Goal: Task Accomplishment & Management: Complete application form

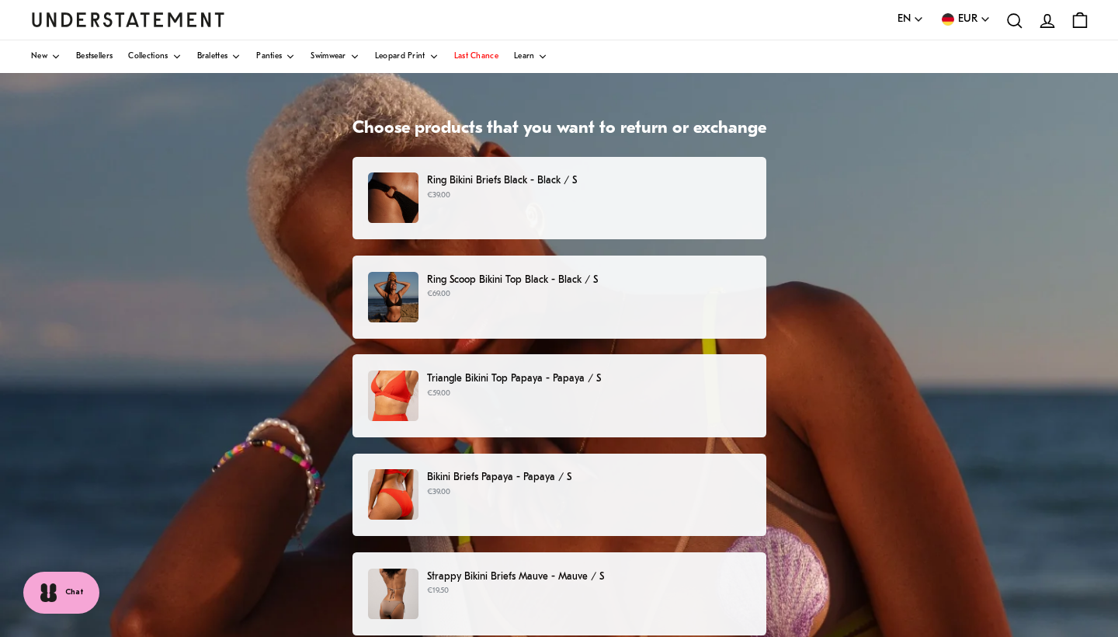
scroll to position [70, 0]
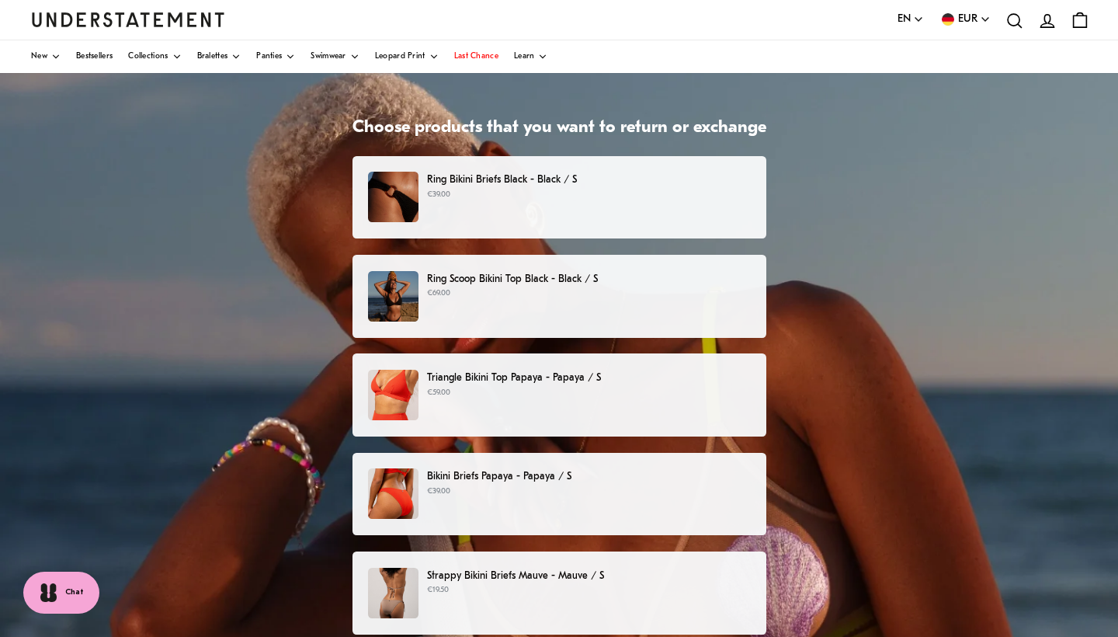
click at [621, 182] on p "Ring Bikini Briefs Black - Black / S" at bounding box center [588, 180] width 323 height 16
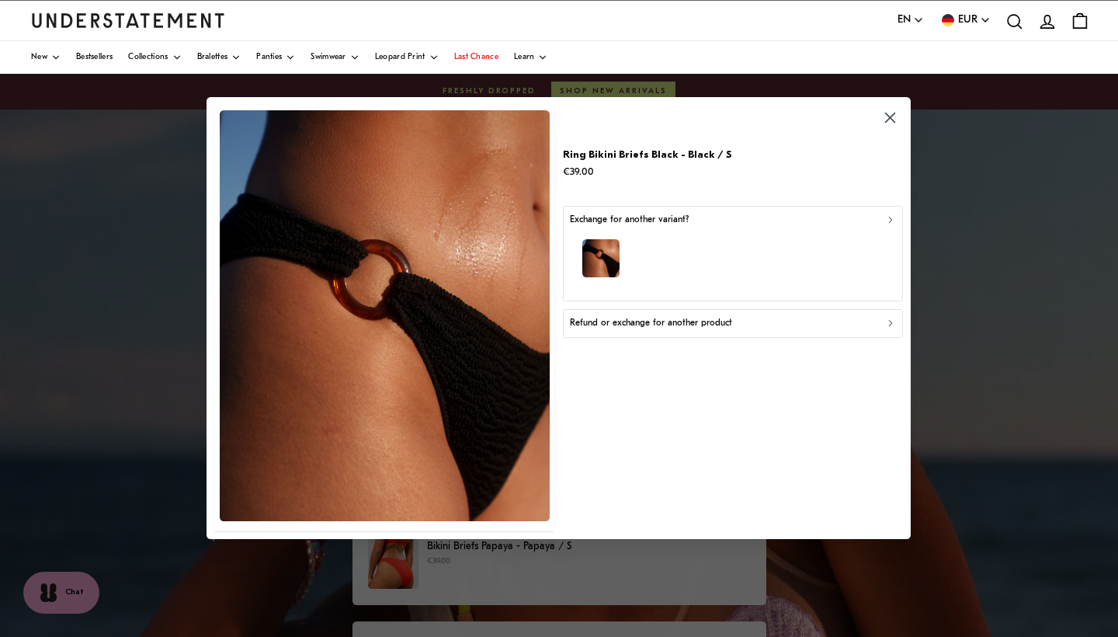
click at [663, 322] on p "Refund or exchange for another product" at bounding box center [651, 324] width 162 height 15
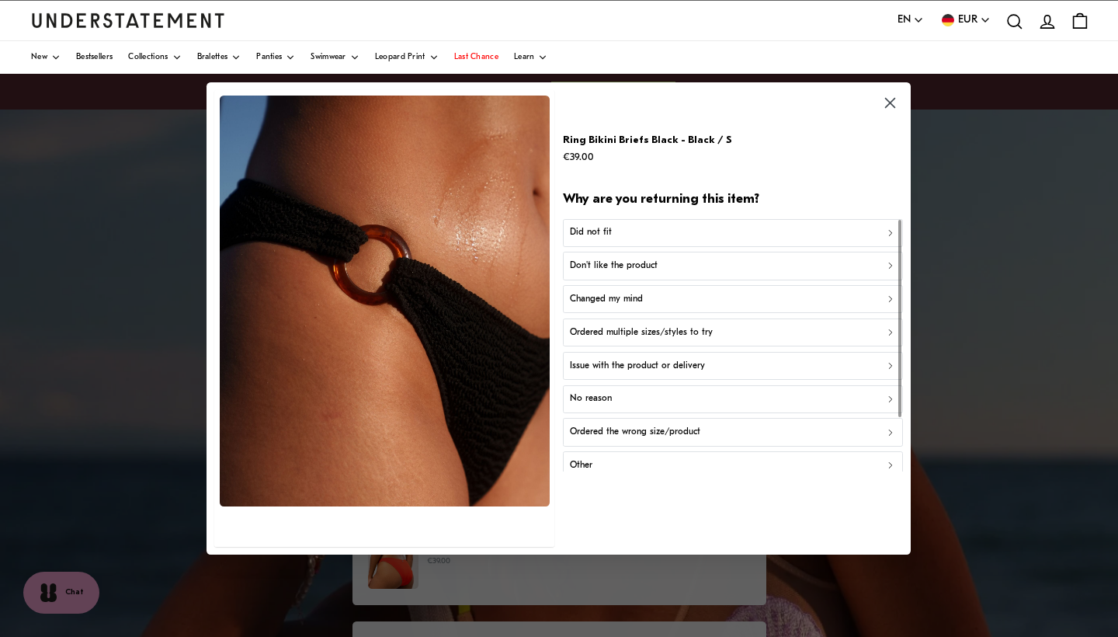
click at [656, 386] on button "No reason" at bounding box center [733, 398] width 340 height 28
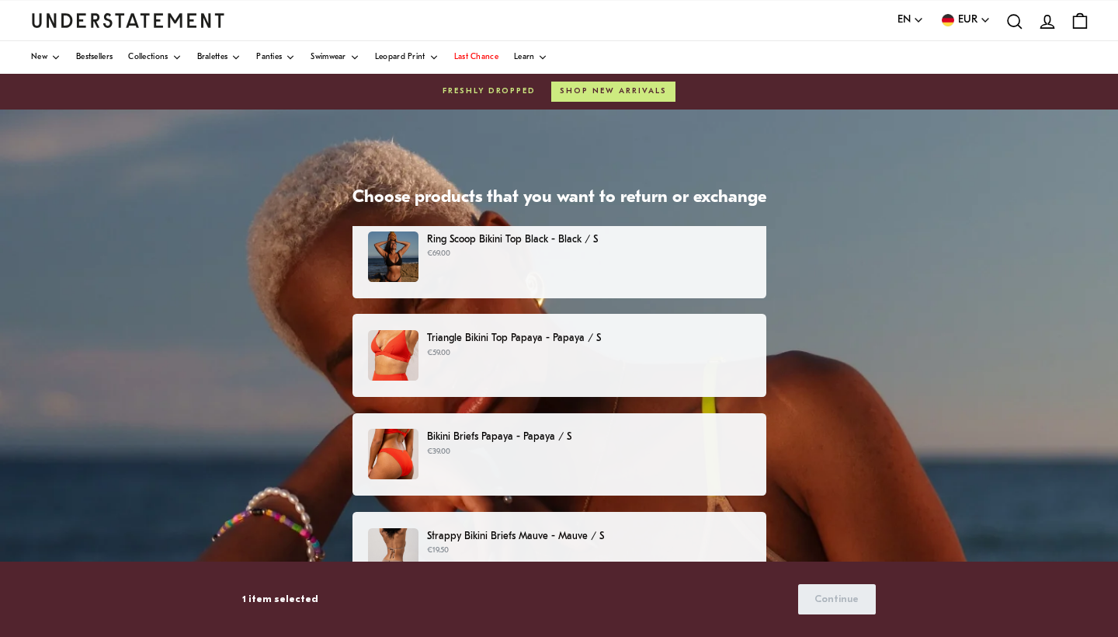
scroll to position [116, 0]
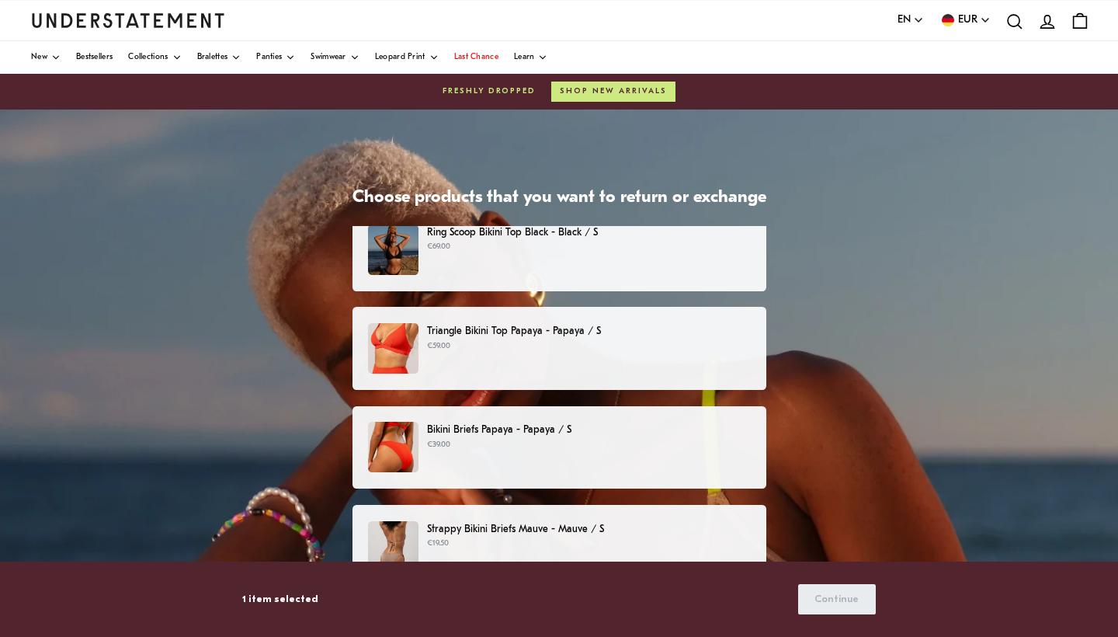
click at [662, 245] on p "€69.00" at bounding box center [588, 247] width 323 height 12
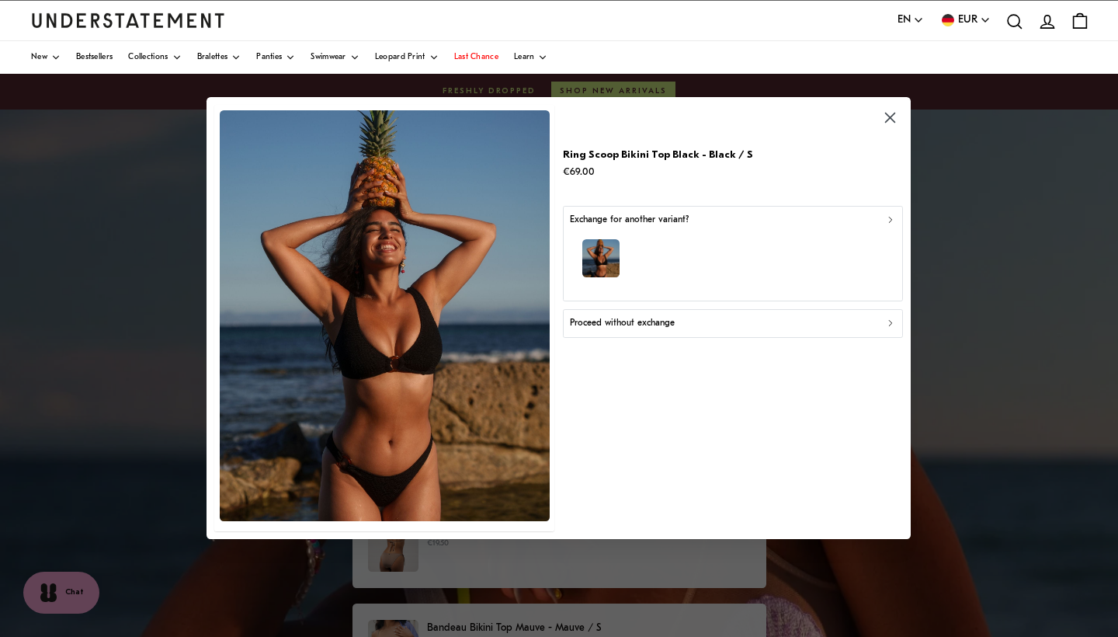
click at [667, 322] on p "Proceed without exchange" at bounding box center [622, 324] width 105 height 15
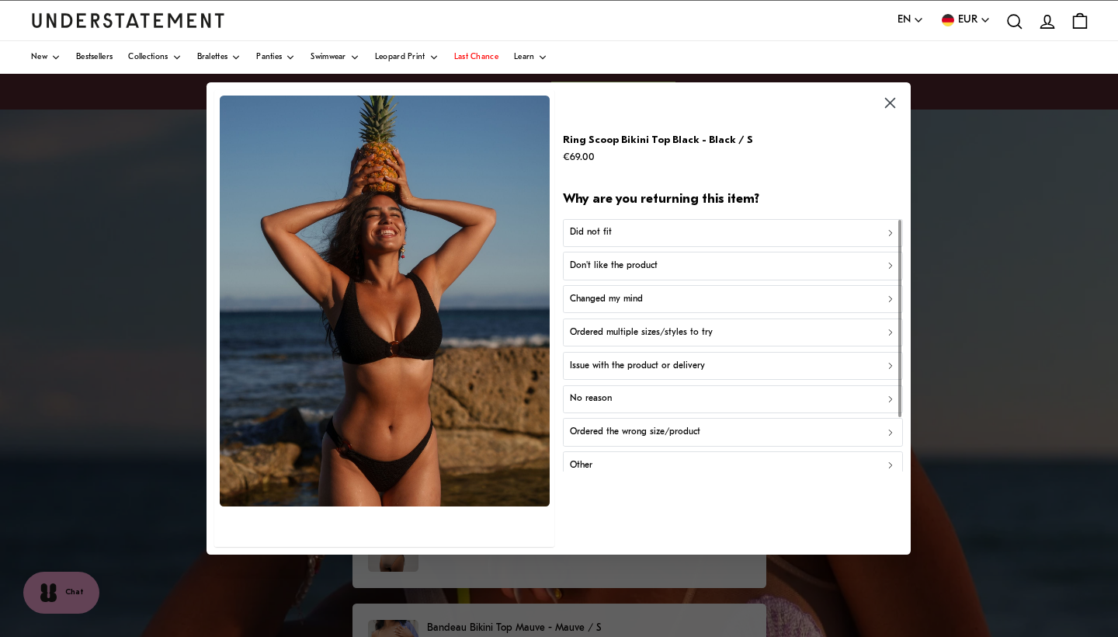
click at [628, 386] on button "No reason" at bounding box center [733, 398] width 340 height 28
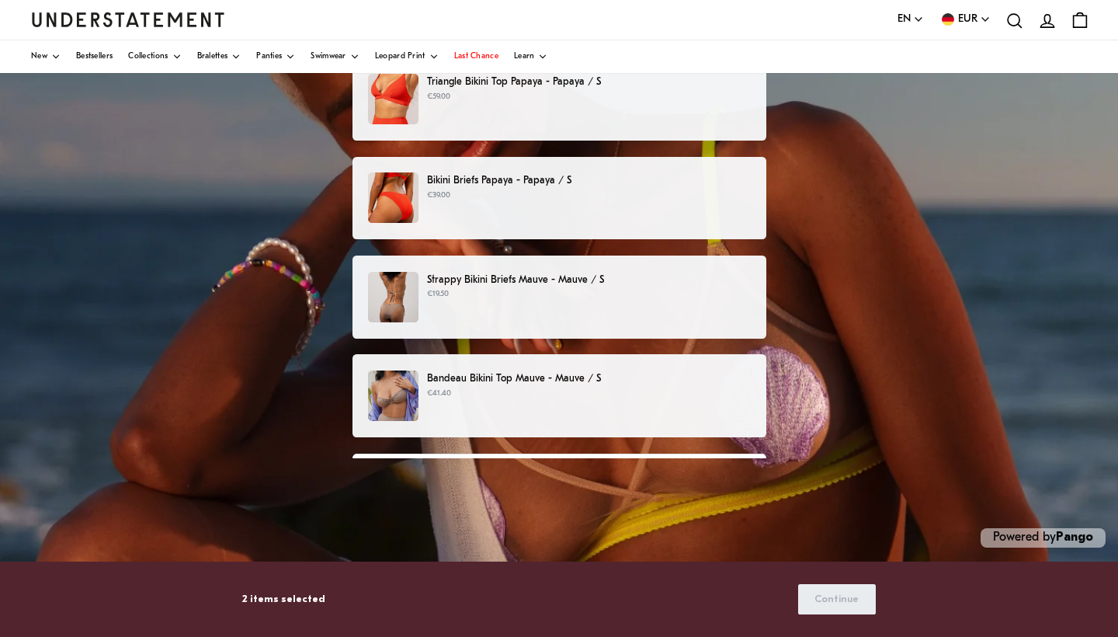
scroll to position [249, 0]
click at [632, 315] on div "Strappy Bikini Briefs Mauve - Mauve / S €19.50" at bounding box center [558, 297] width 381 height 50
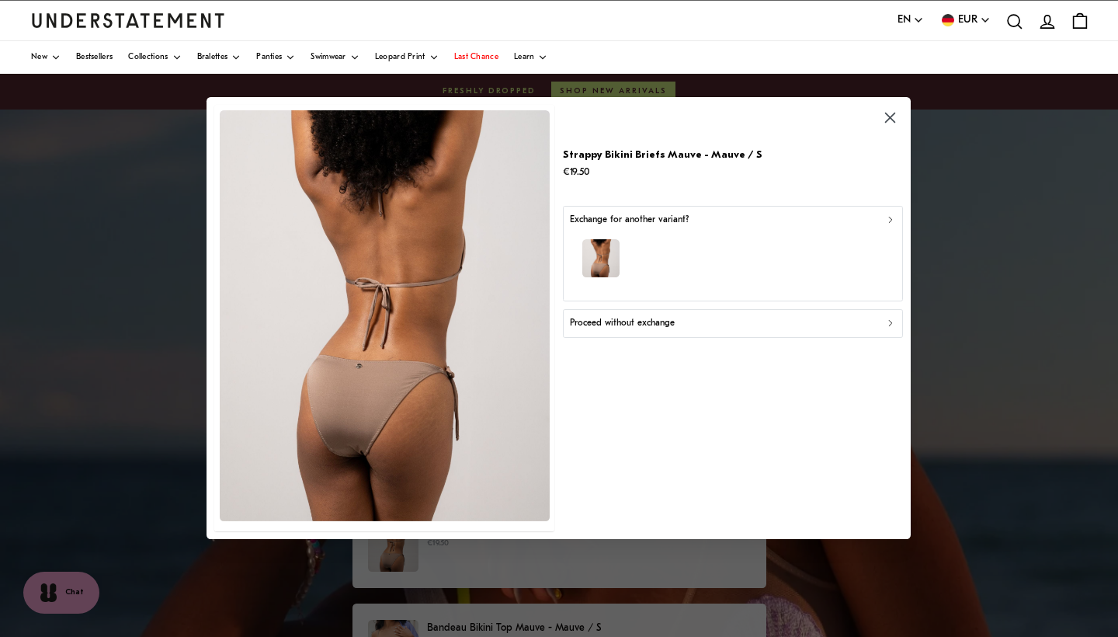
click at [659, 336] on div "Strappy Bikini Briefs Mauve - Mauve / S €19.50 Exchange for another variant? Pr…" at bounding box center [733, 319] width 340 height 426
click at [673, 327] on p "Proceed without exchange" at bounding box center [622, 324] width 105 height 15
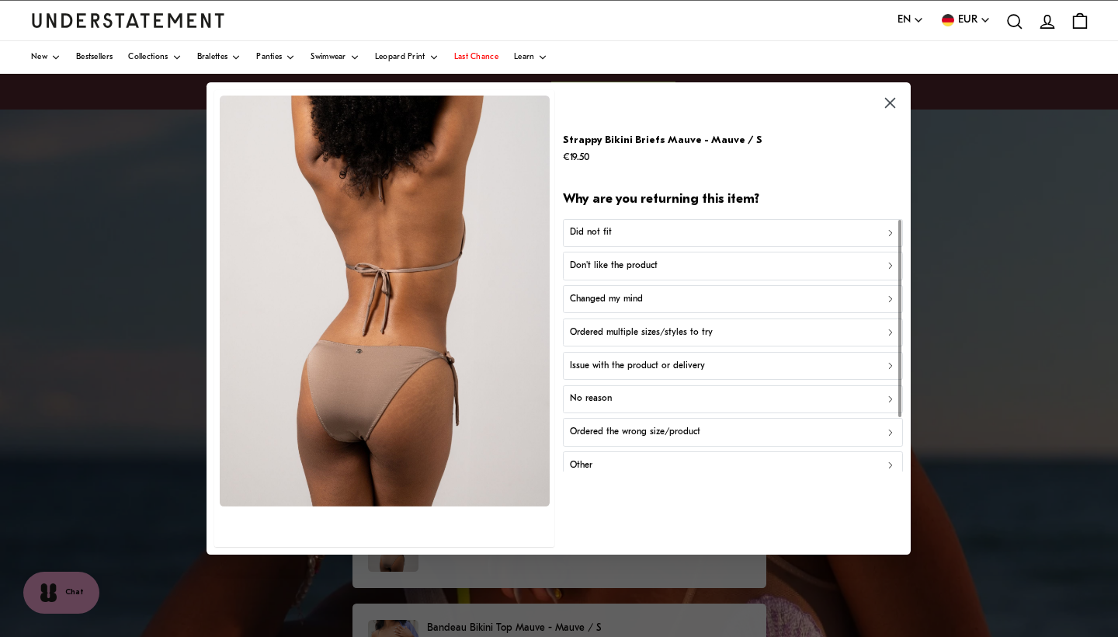
click at [649, 267] on p "Don't like the product" at bounding box center [614, 266] width 88 height 15
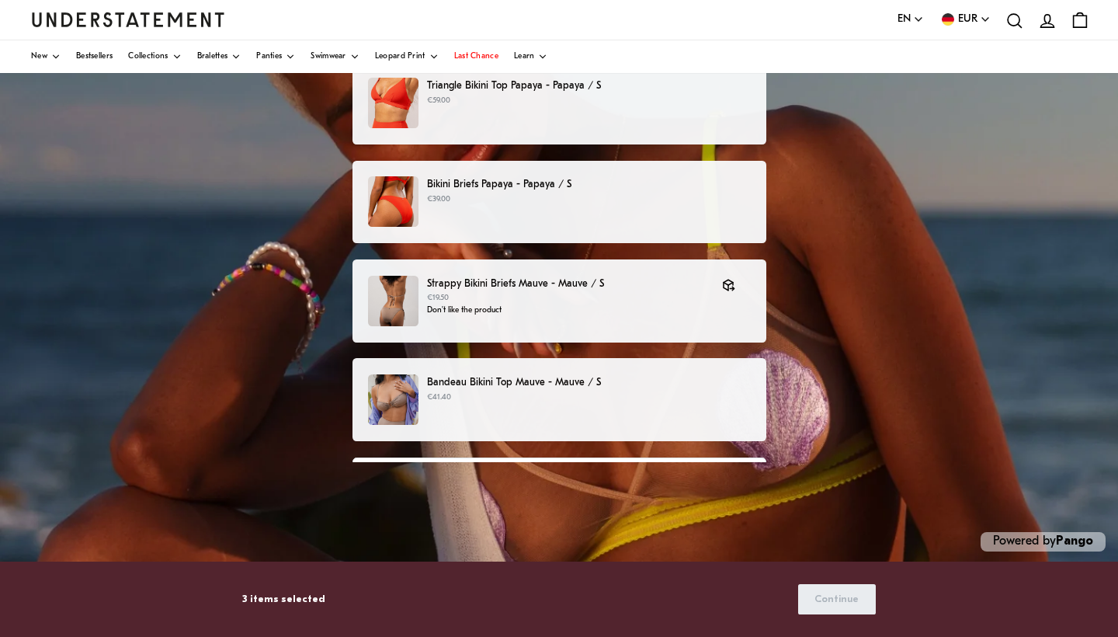
scroll to position [247, 0]
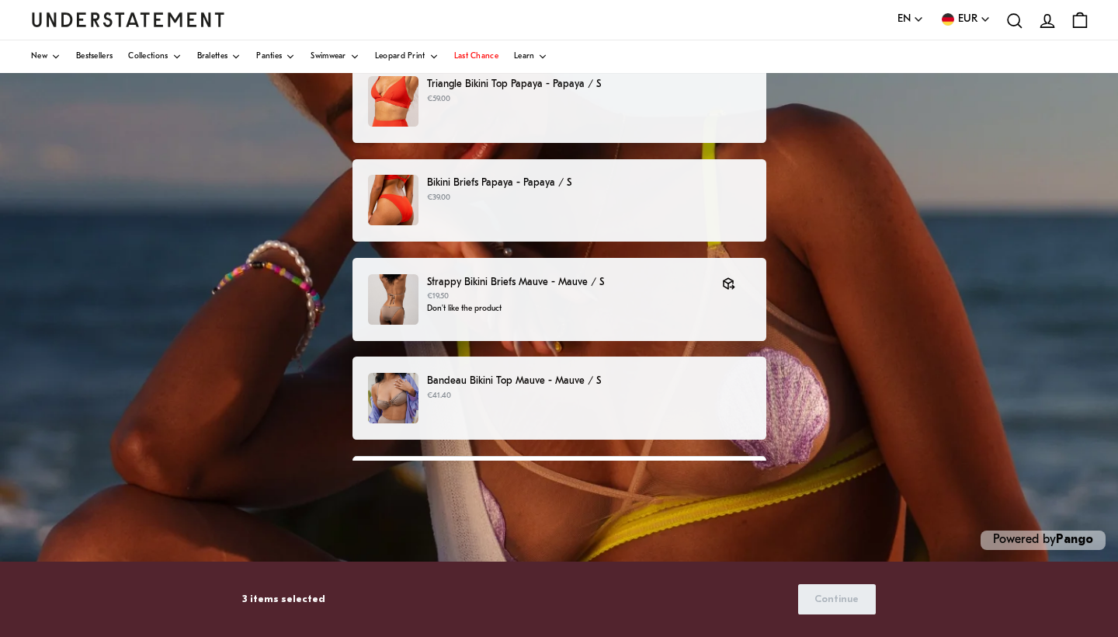
click at [673, 382] on p "Bandeau Bikini Top Mauve - Mauve / S" at bounding box center [588, 381] width 323 height 16
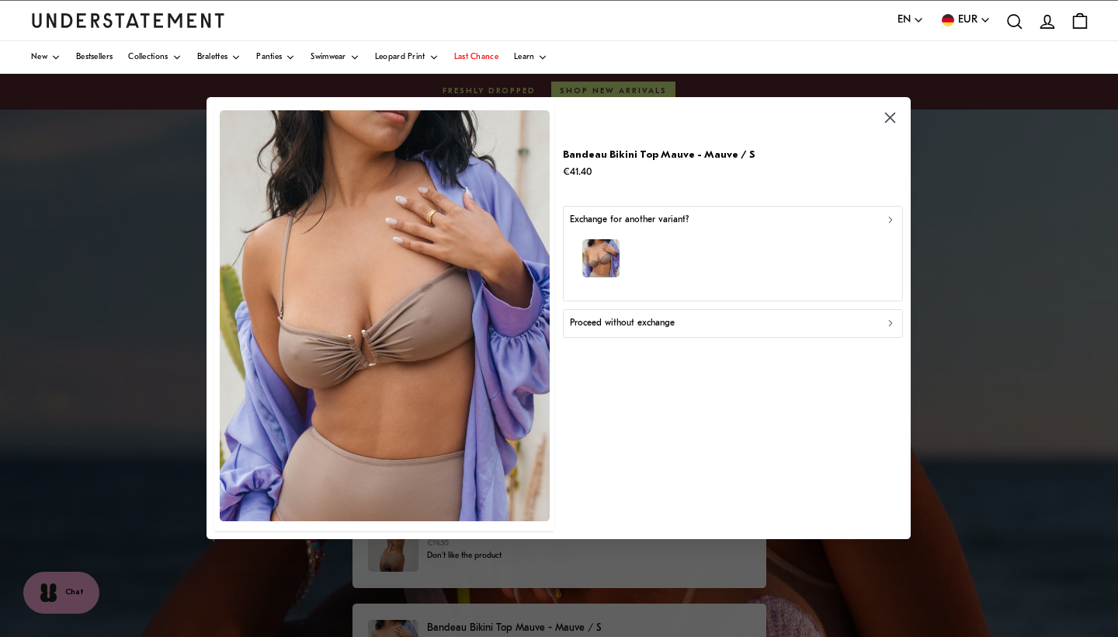
click at [674, 319] on p "Proceed without exchange" at bounding box center [622, 324] width 105 height 15
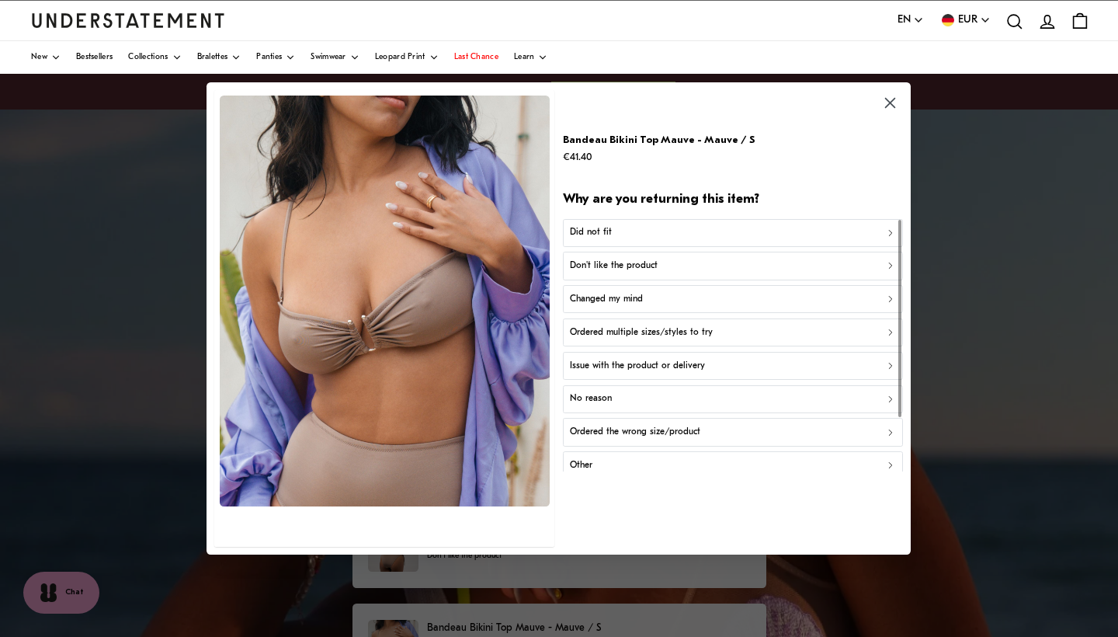
click at [666, 259] on div "Don't like the product" at bounding box center [733, 266] width 326 height 15
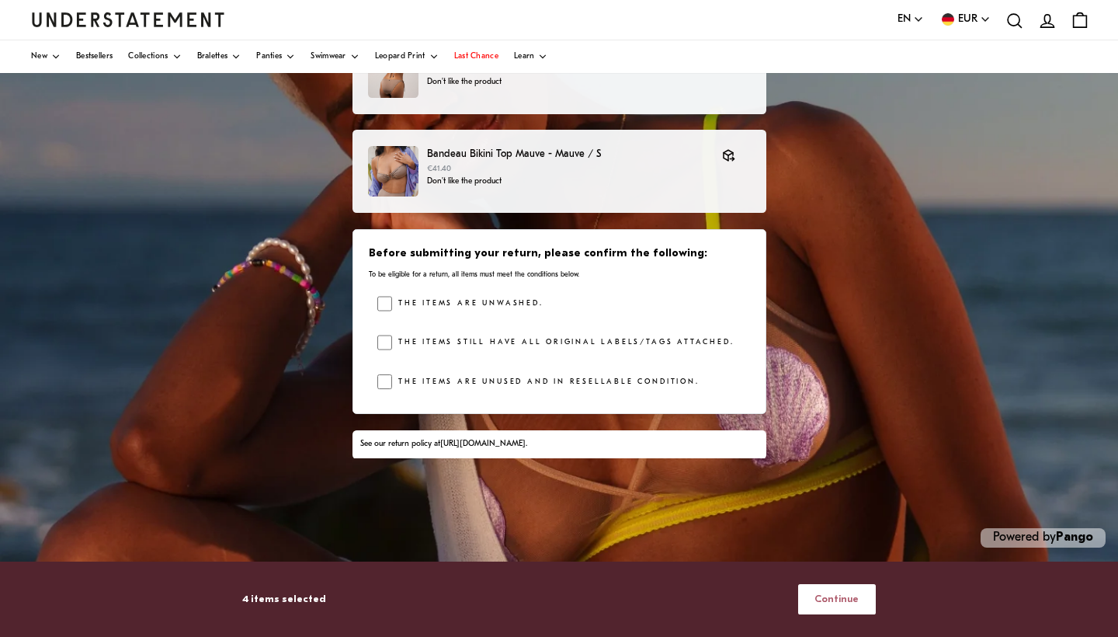
scroll to position [339, 0]
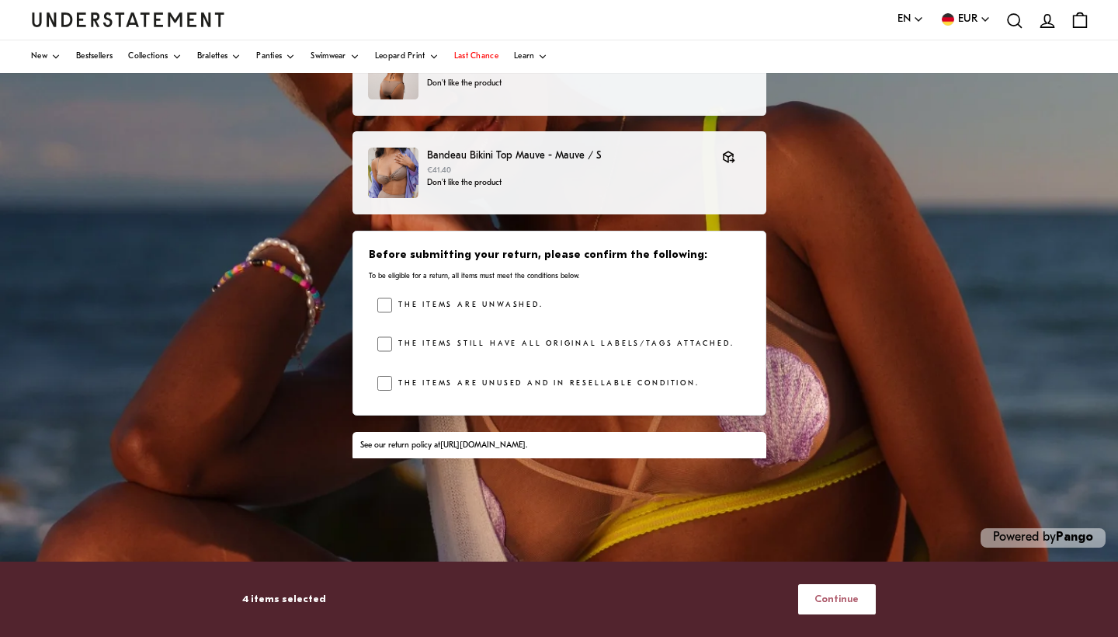
click at [855, 600] on span "Continue" at bounding box center [837, 599] width 44 height 29
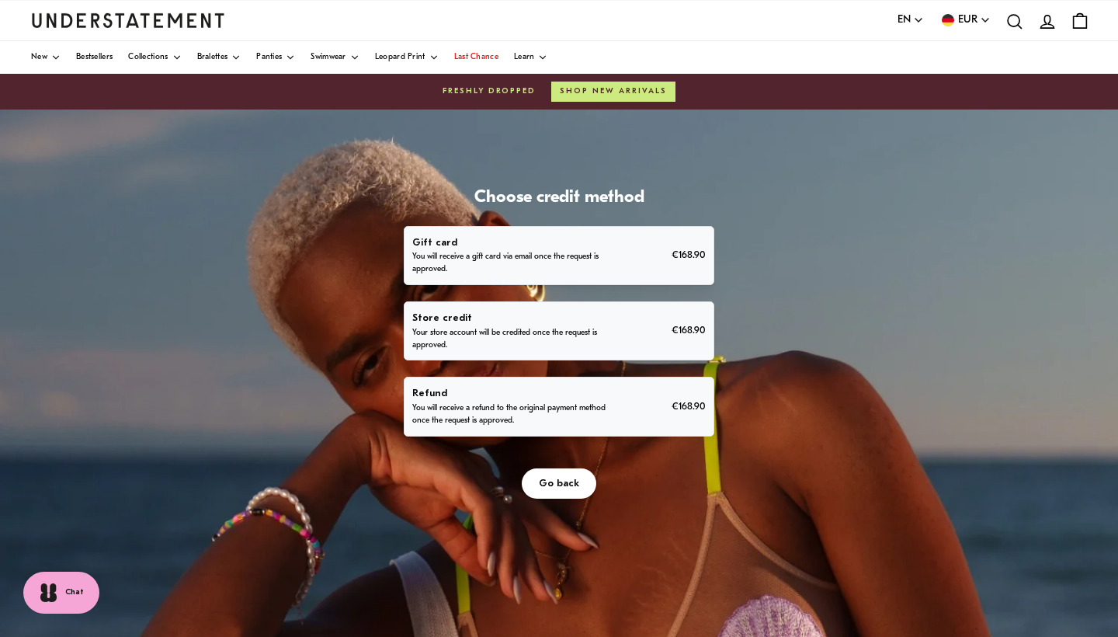
click at [573, 476] on span "Go back" at bounding box center [559, 483] width 40 height 29
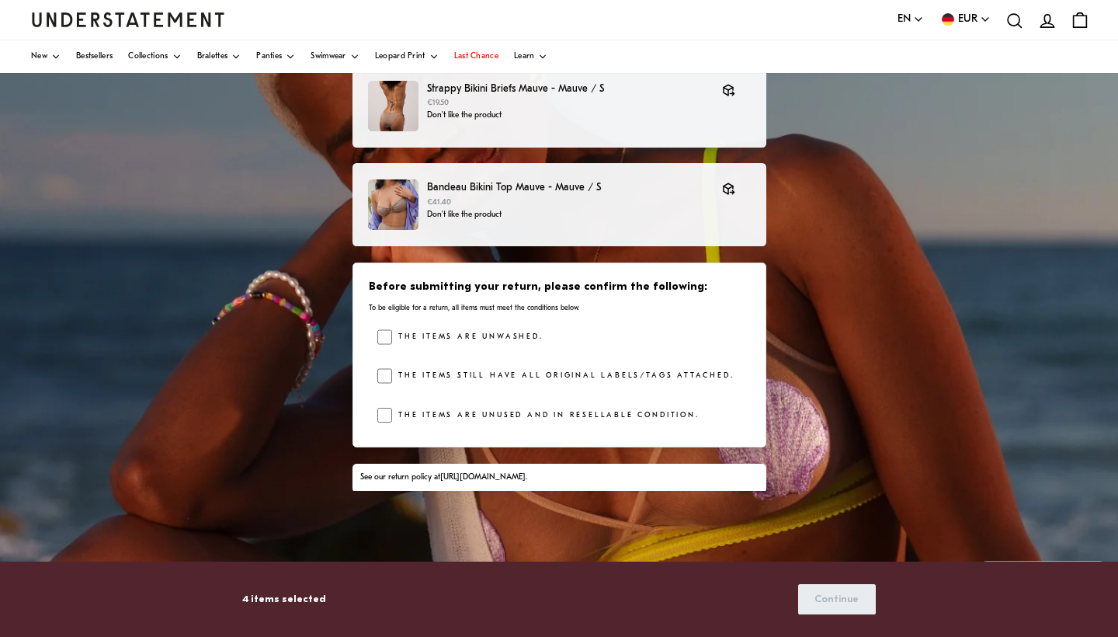
scroll to position [339, 0]
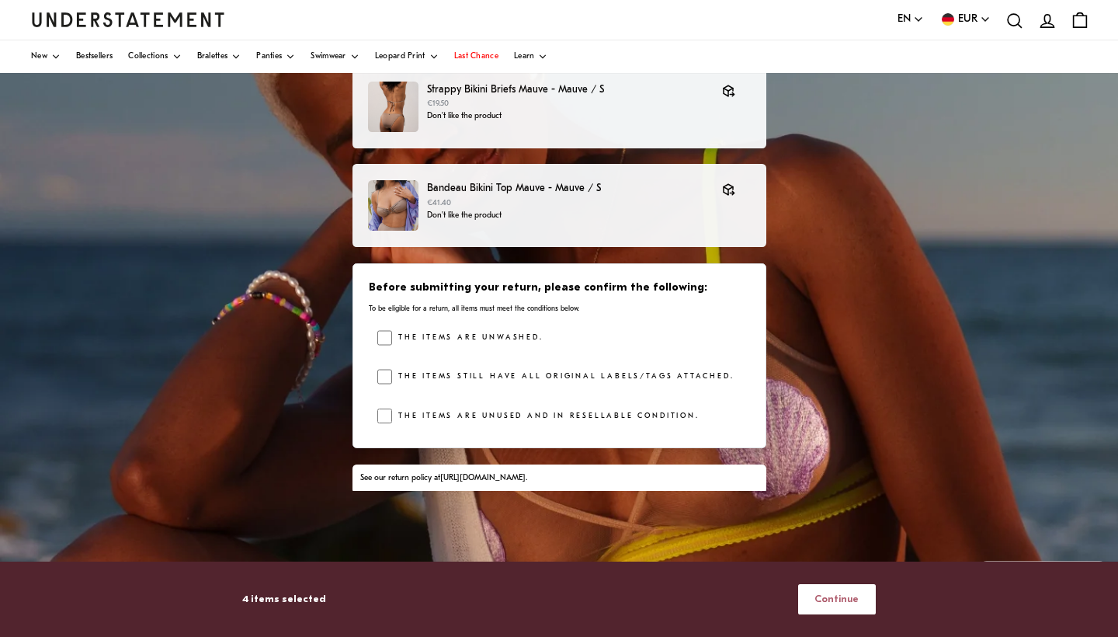
click at [845, 599] on span "Continue" at bounding box center [837, 599] width 44 height 29
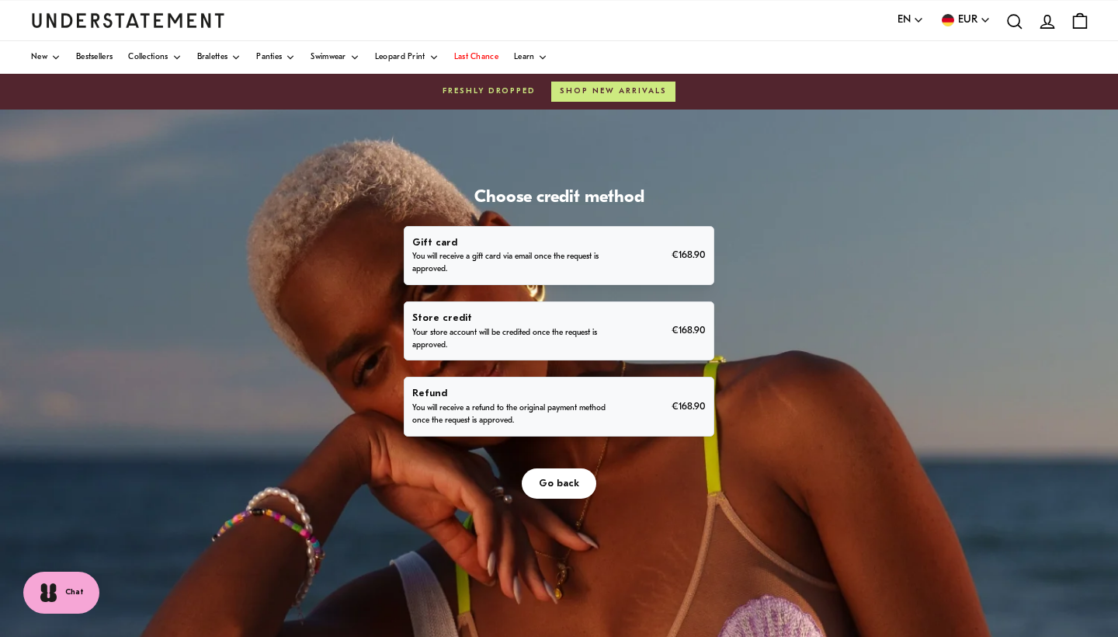
scroll to position [59, 0]
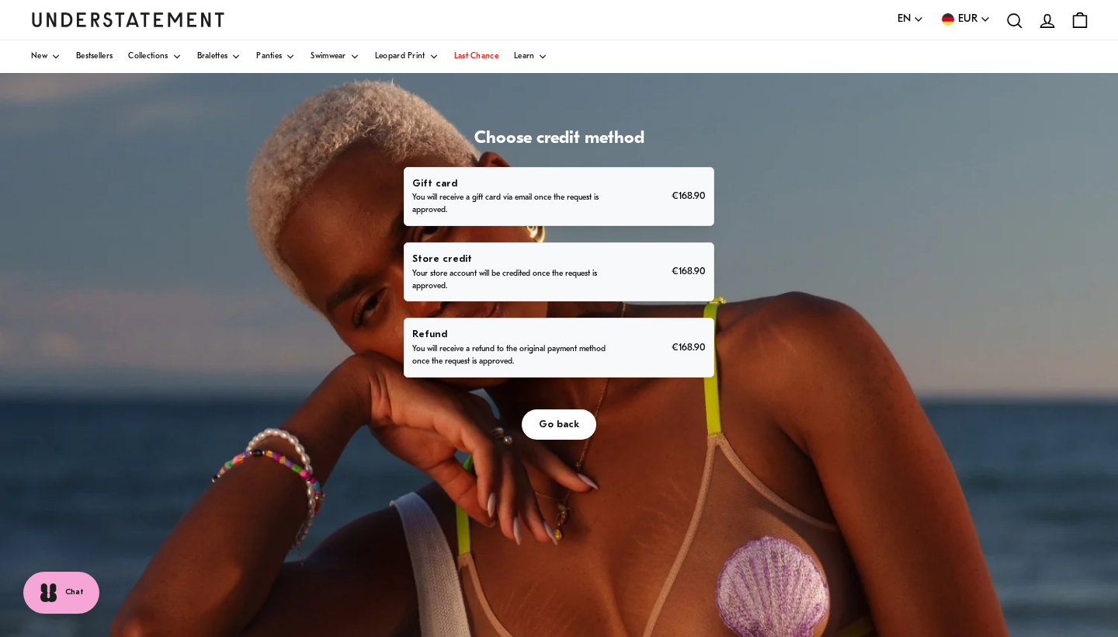
click at [534, 329] on p "Refund" at bounding box center [509, 334] width 194 height 16
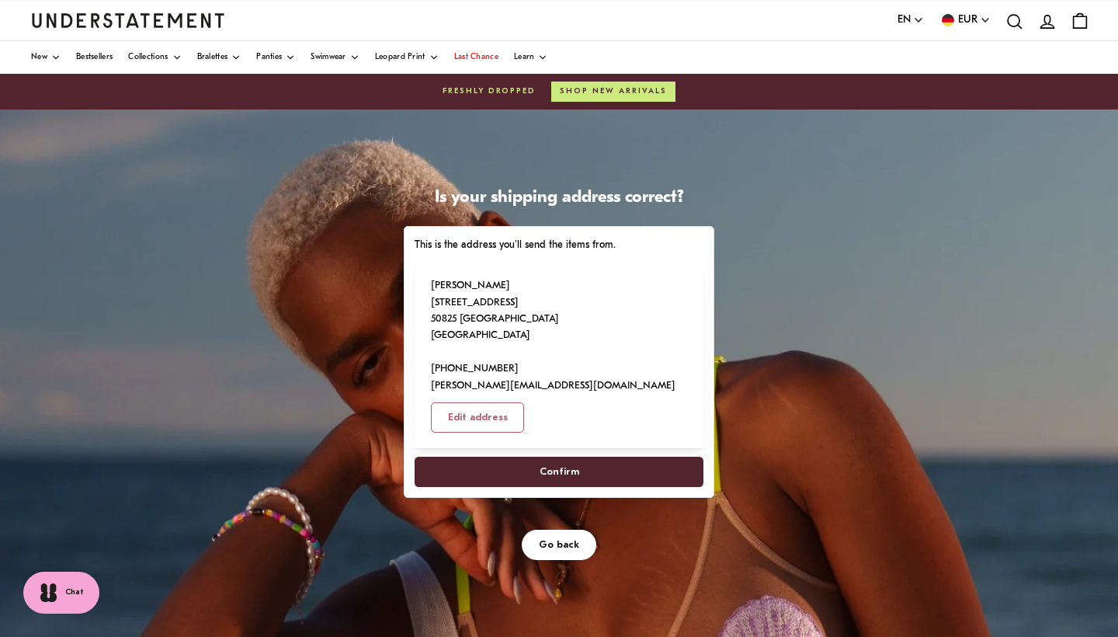
click at [544, 530] on span "Go back" at bounding box center [559, 544] width 40 height 29
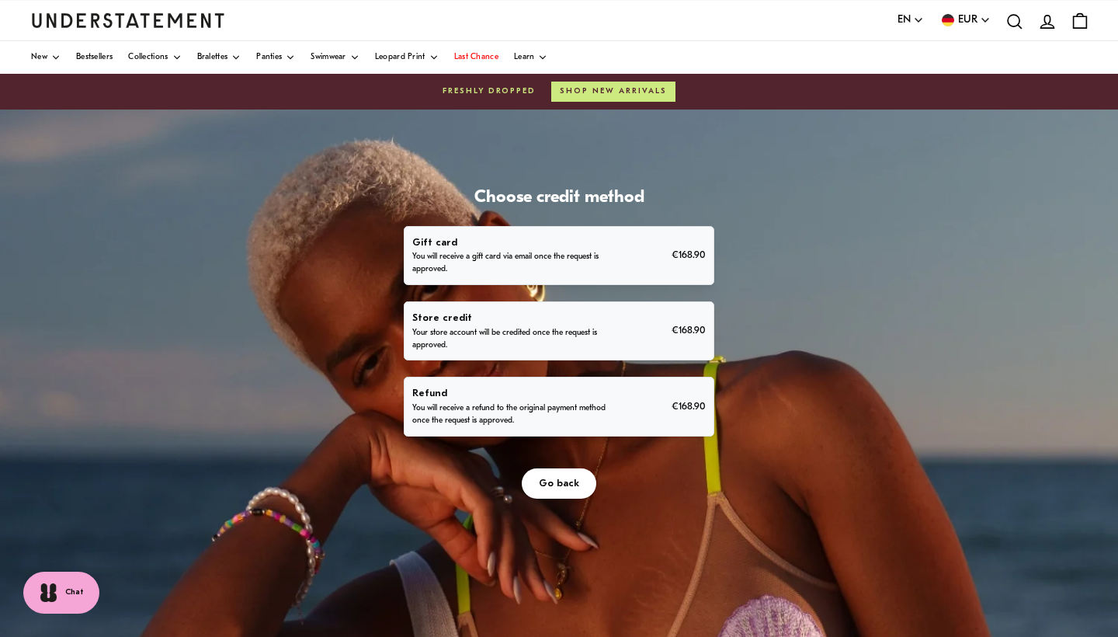
click at [571, 480] on span "Go back" at bounding box center [559, 483] width 40 height 29
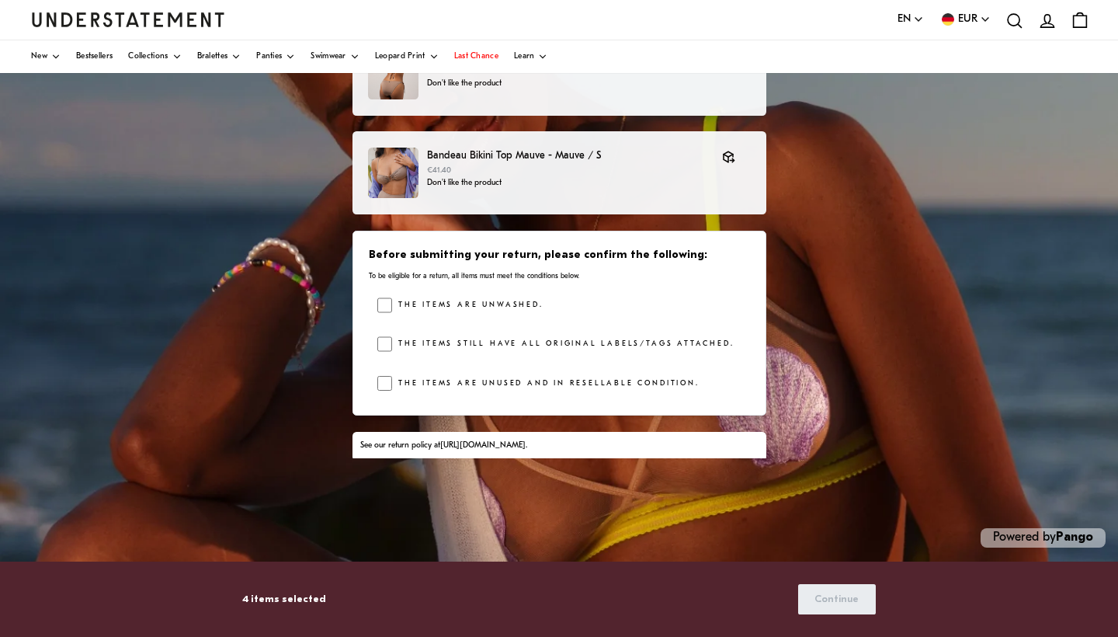
scroll to position [249, 0]
click at [860, 607] on button "Continue" at bounding box center [837, 599] width 78 height 30
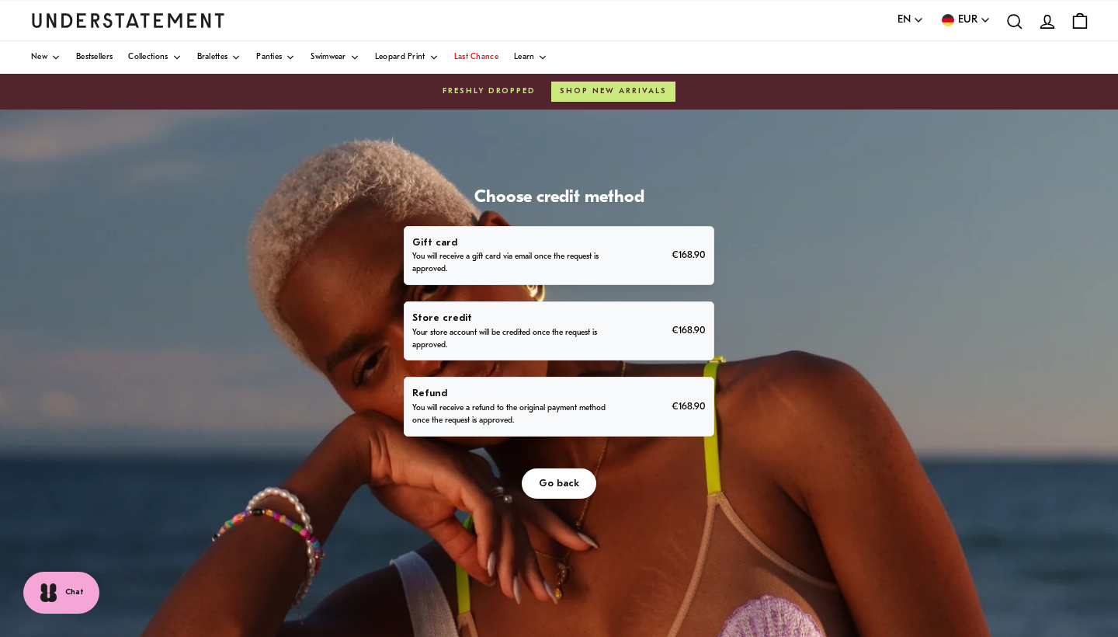
click at [559, 394] on p "Refund" at bounding box center [509, 393] width 194 height 16
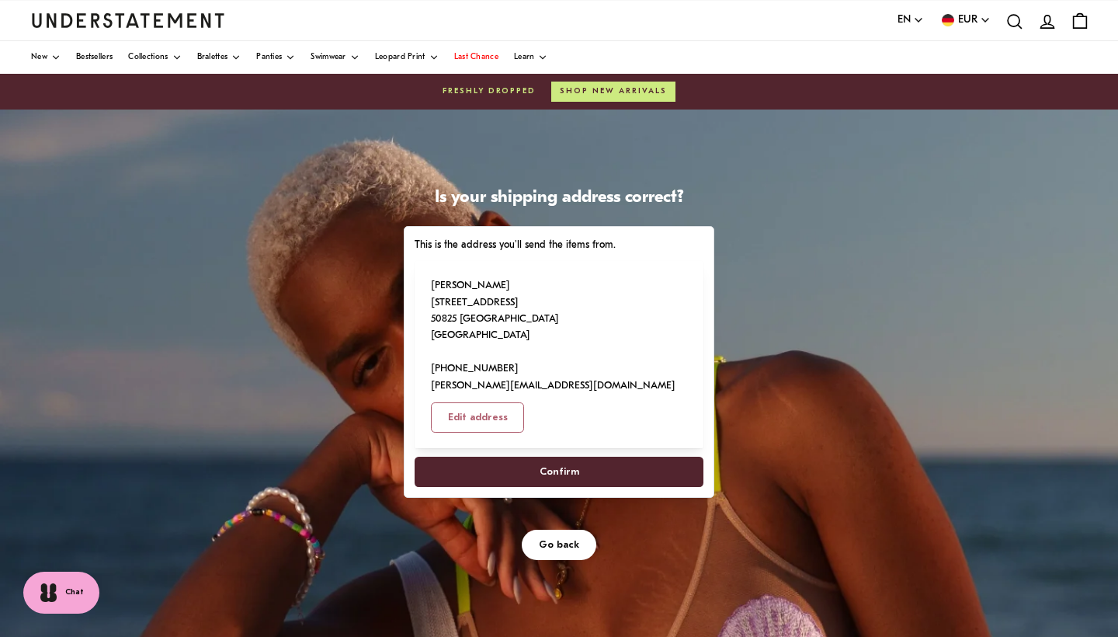
click at [598, 457] on span "Confirm" at bounding box center [559, 471] width 255 height 29
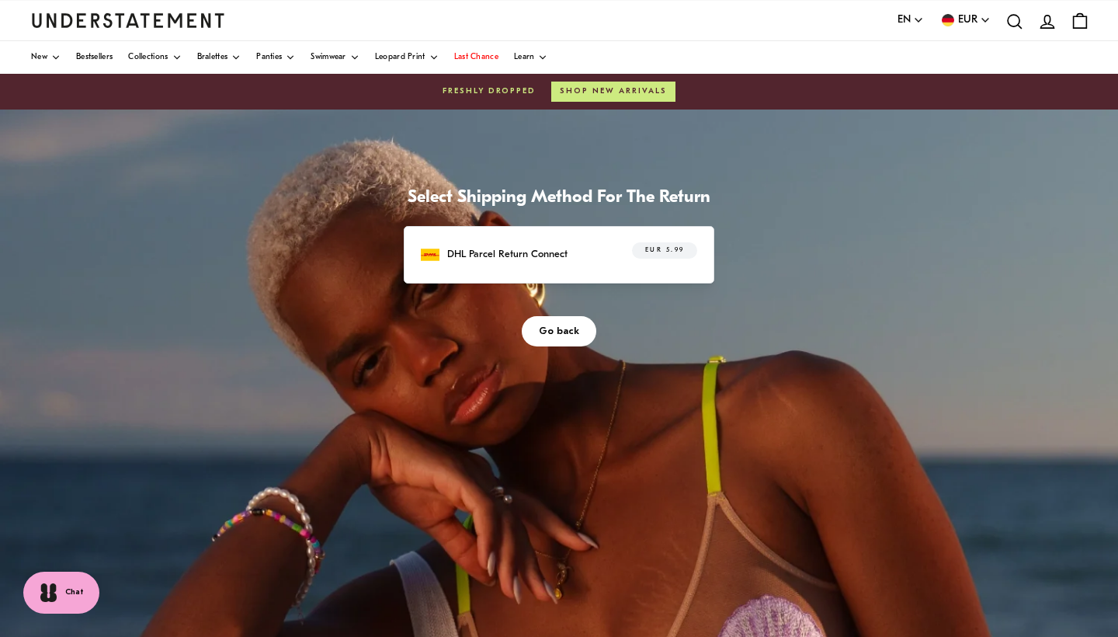
click at [678, 250] on span "EUR 5.99" at bounding box center [665, 251] width 40 height 16
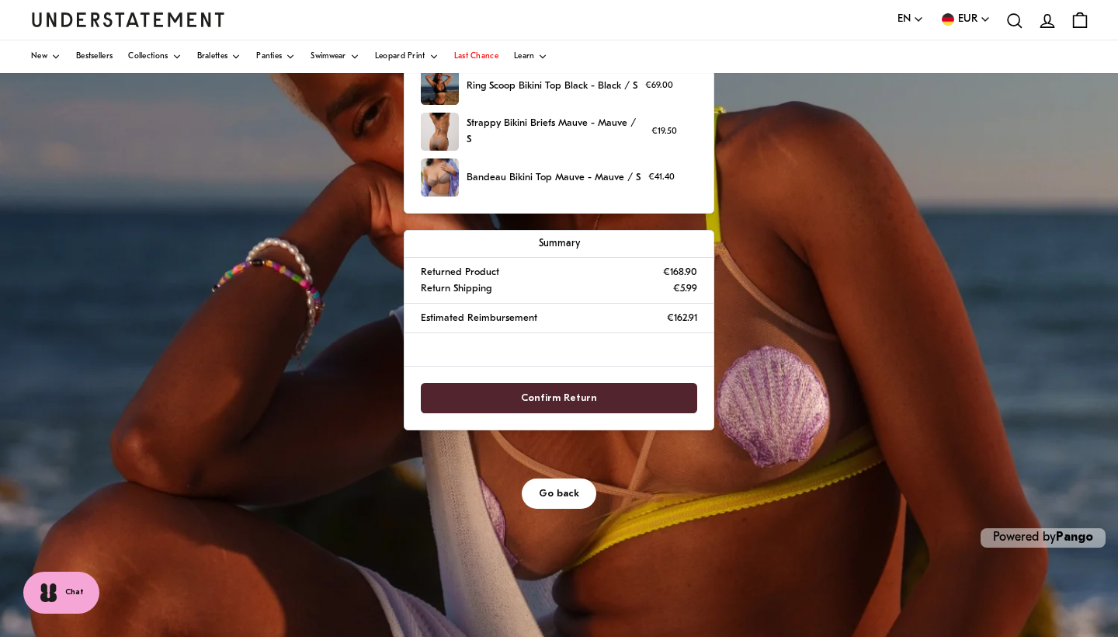
scroll to position [249, 0]
click at [555, 487] on span "Go back" at bounding box center [559, 493] width 40 height 29
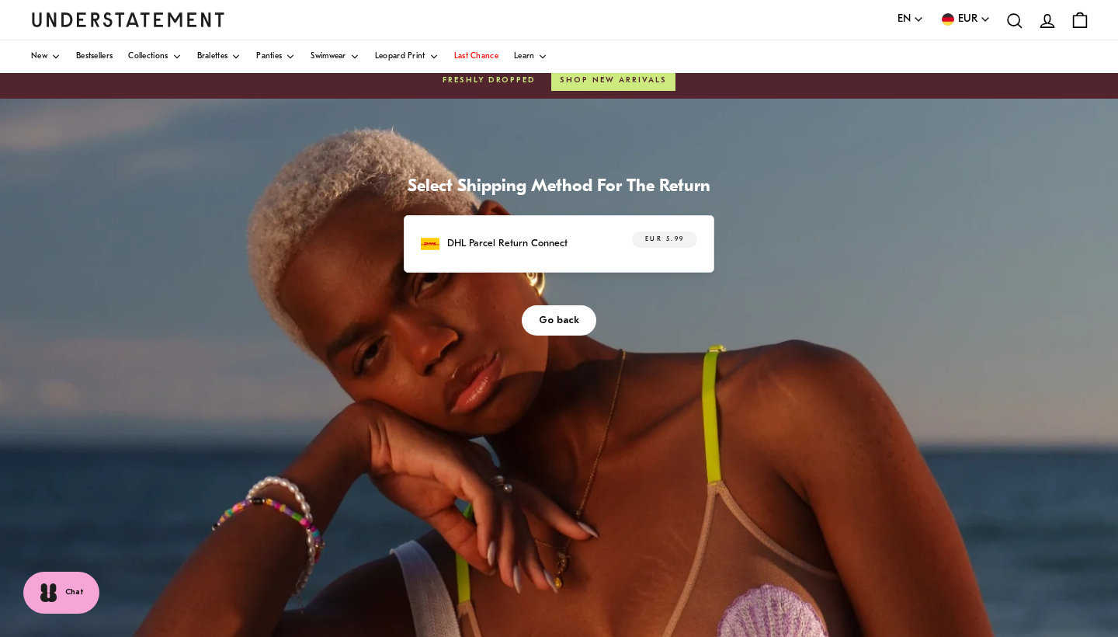
scroll to position [9, 0]
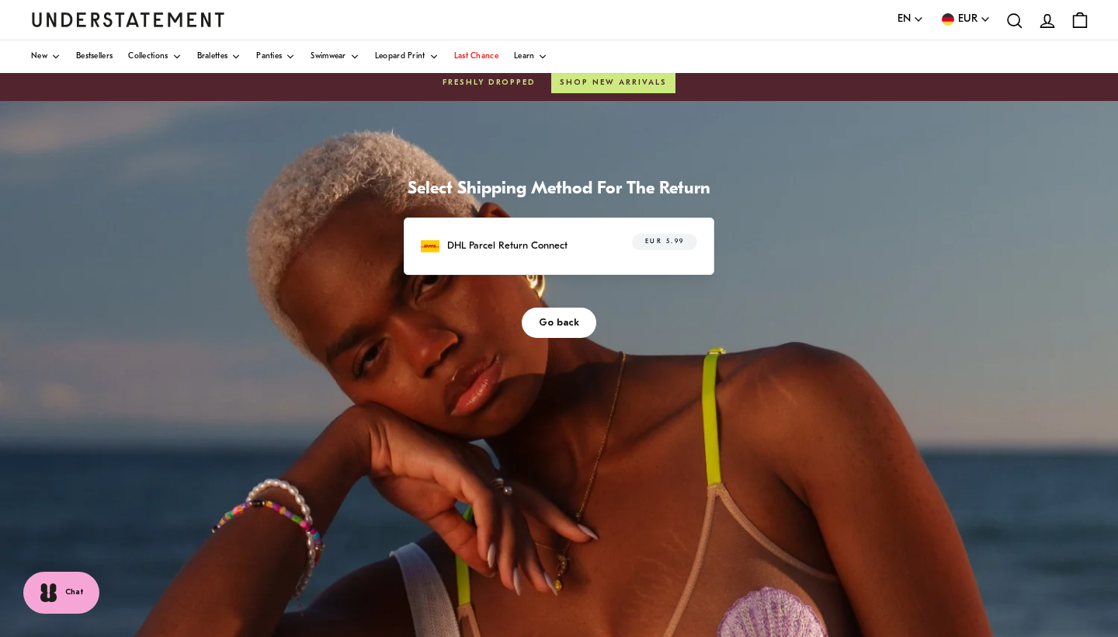
click at [662, 242] on span "EUR 5.99" at bounding box center [665, 243] width 40 height 16
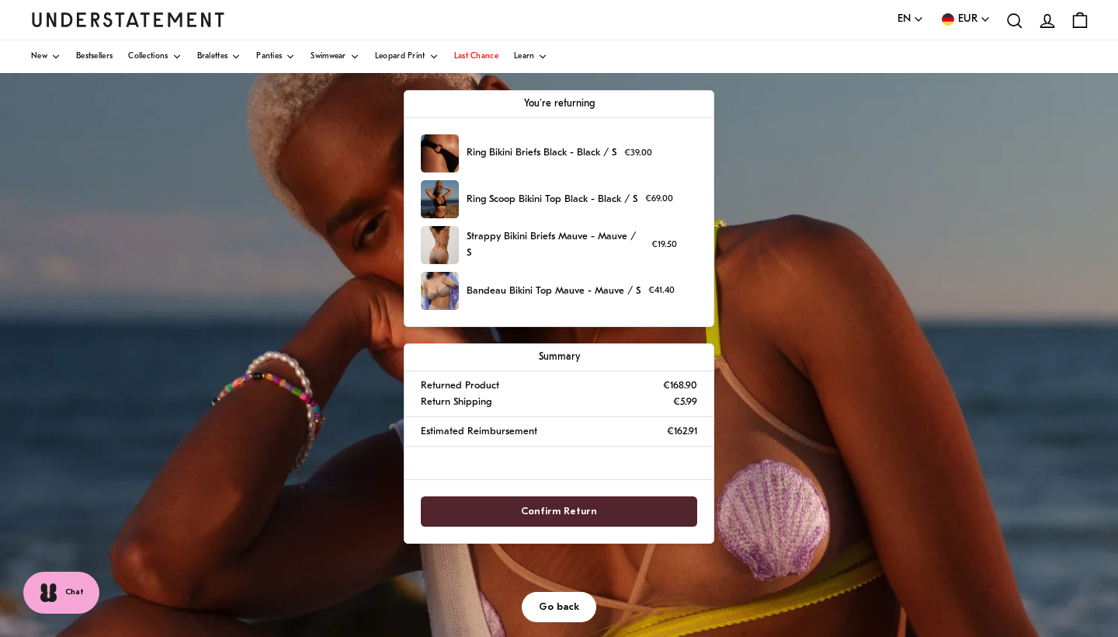
scroll to position [141, 0]
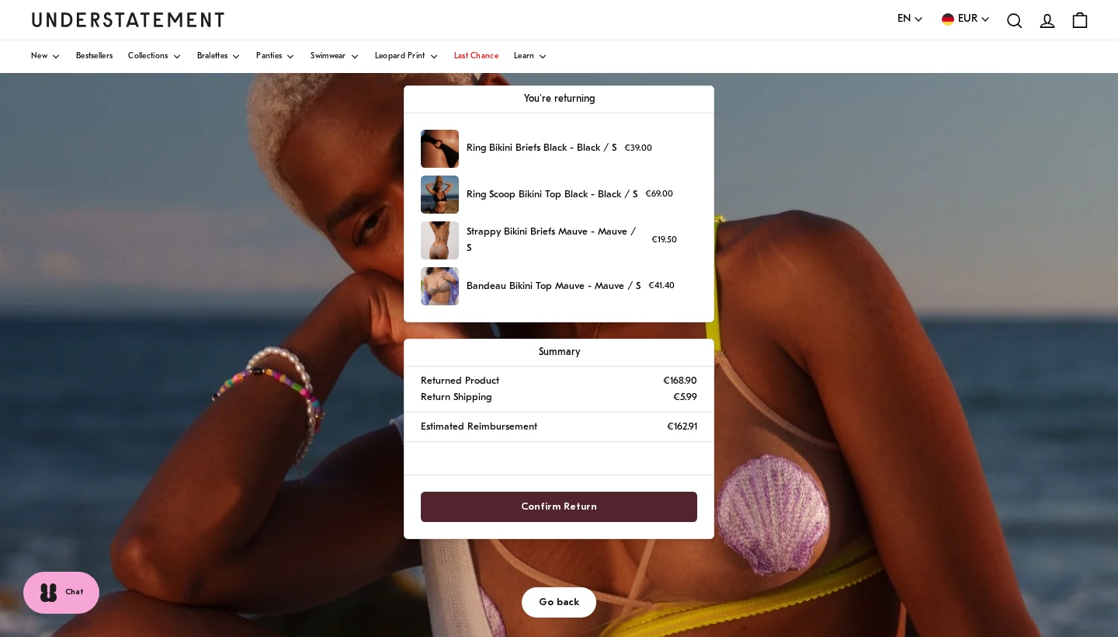
click at [581, 501] on span "Confirm Return" at bounding box center [559, 506] width 76 height 29
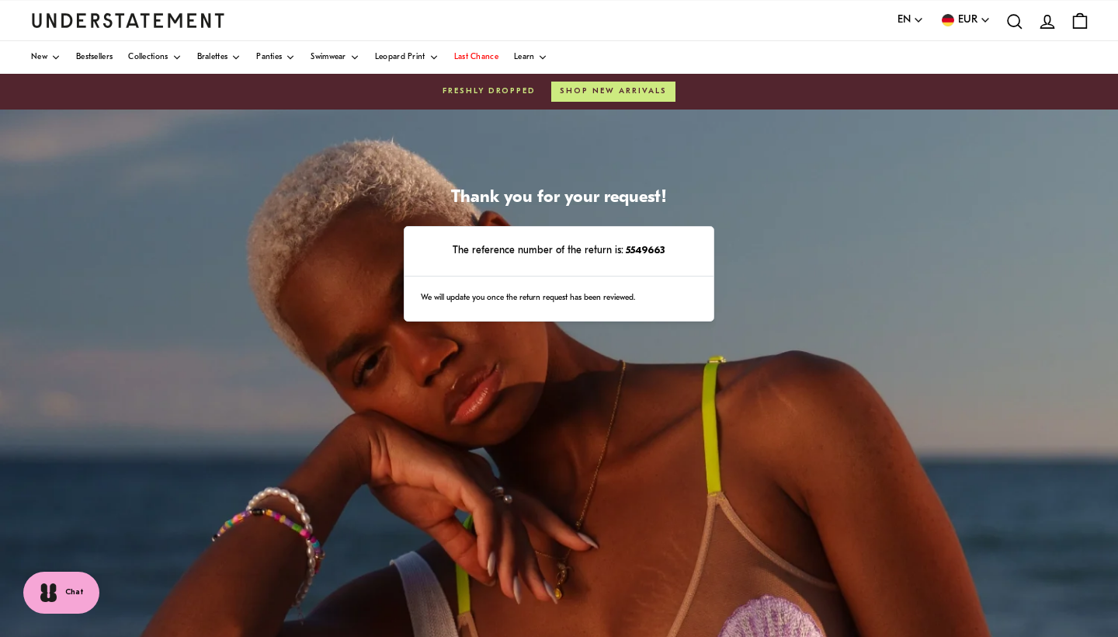
click at [612, 280] on div "We will update you once the return request has been reviewed." at bounding box center [559, 298] width 309 height 45
